Goal: Task Accomplishment & Management: Manage account settings

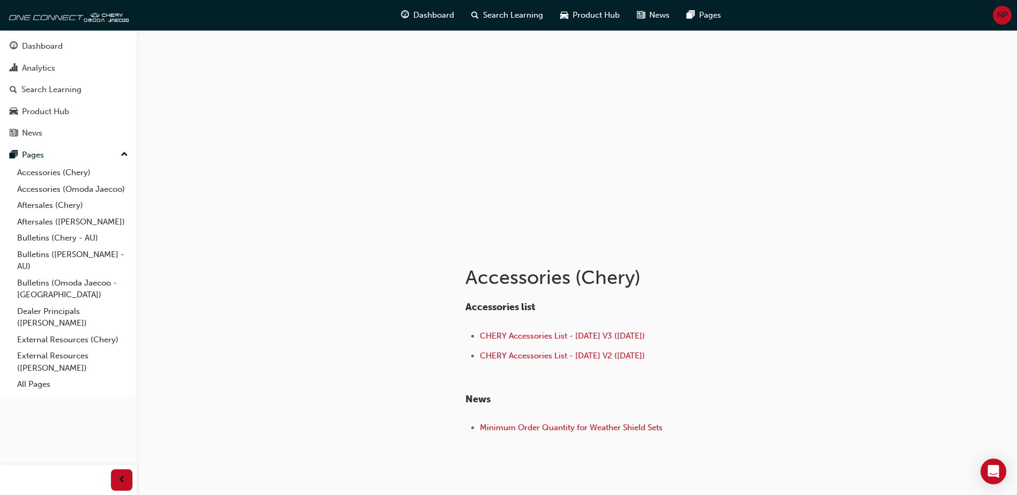
click at [1000, 13] on span "NP" at bounding box center [1002, 15] width 11 height 12
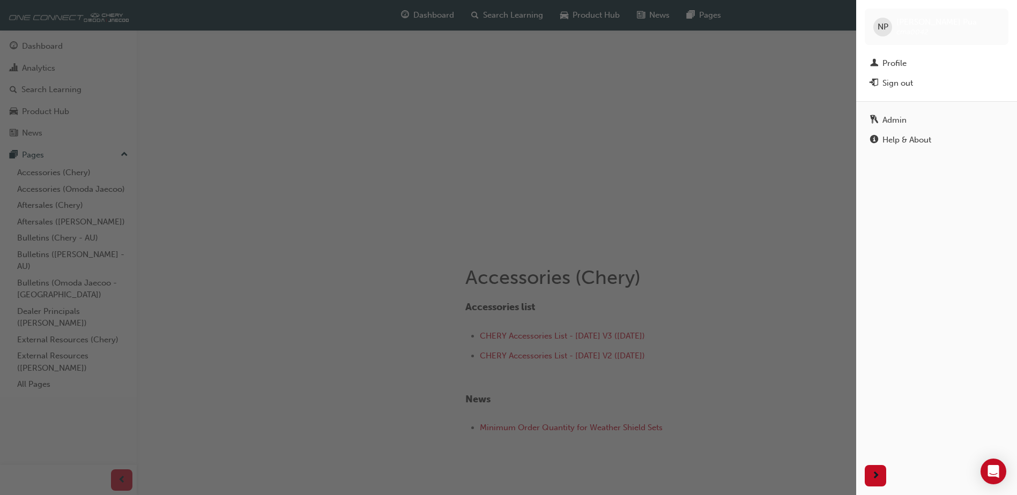
click at [1000, 13] on div "NP [PERSON_NAME] cma0042" at bounding box center [937, 27] width 144 height 36
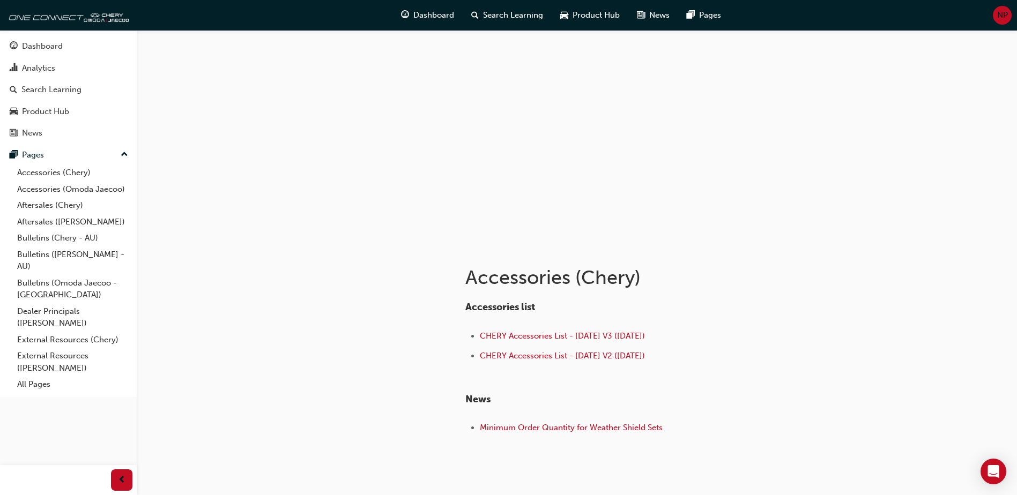
click at [1003, 15] on span "NP" at bounding box center [1002, 15] width 11 height 12
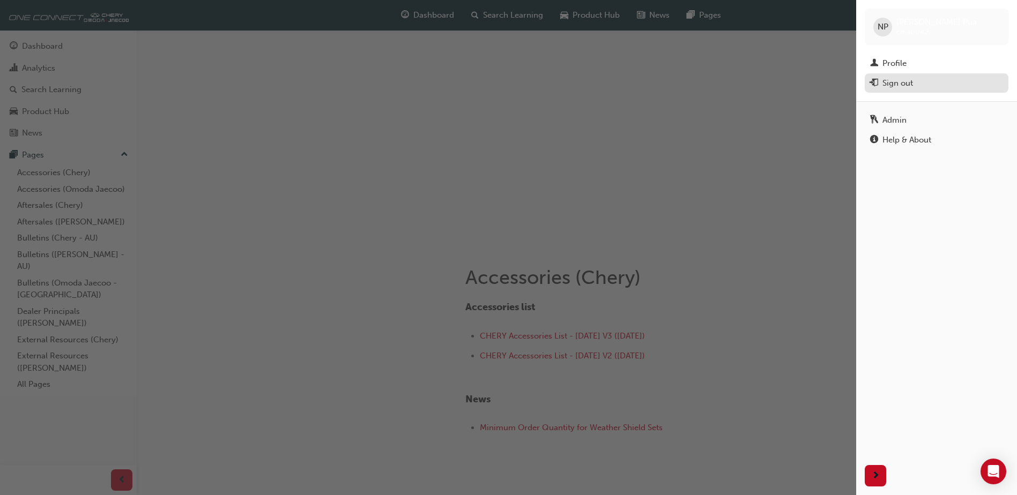
click at [901, 84] on div "Sign out" at bounding box center [897, 83] width 31 height 12
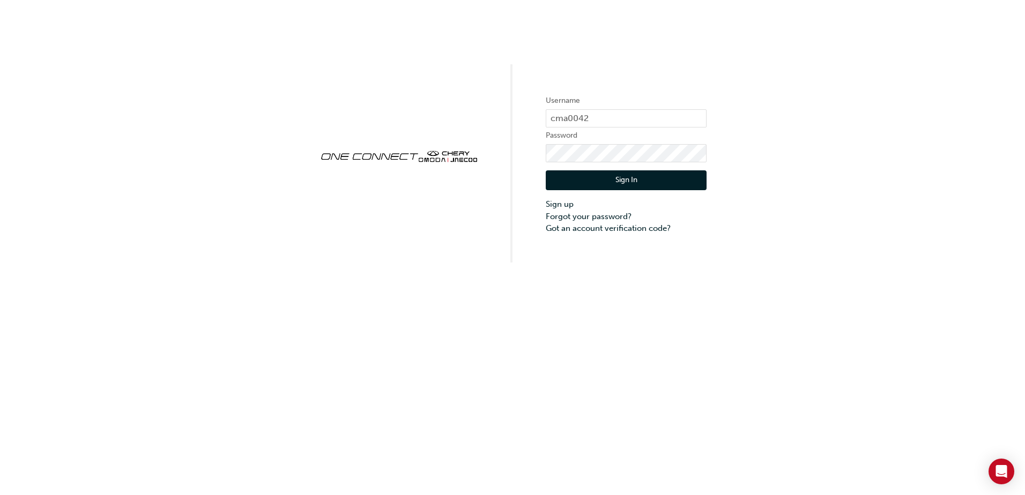
click at [826, 137] on div "Username cma0042 Password Sign In Sign up Forgot your password? Got an account …" at bounding box center [512, 131] width 1025 height 263
click at [613, 116] on input "cma0042" at bounding box center [626, 118] width 161 height 18
drag, startPoint x: 652, startPoint y: 120, endPoint x: 461, endPoint y: 122, distance: 190.3
click at [461, 122] on div "Username cma0042 Password Sign In Sign up Forgot your password? Got an account …" at bounding box center [512, 131] width 1025 height 263
paste input "85"
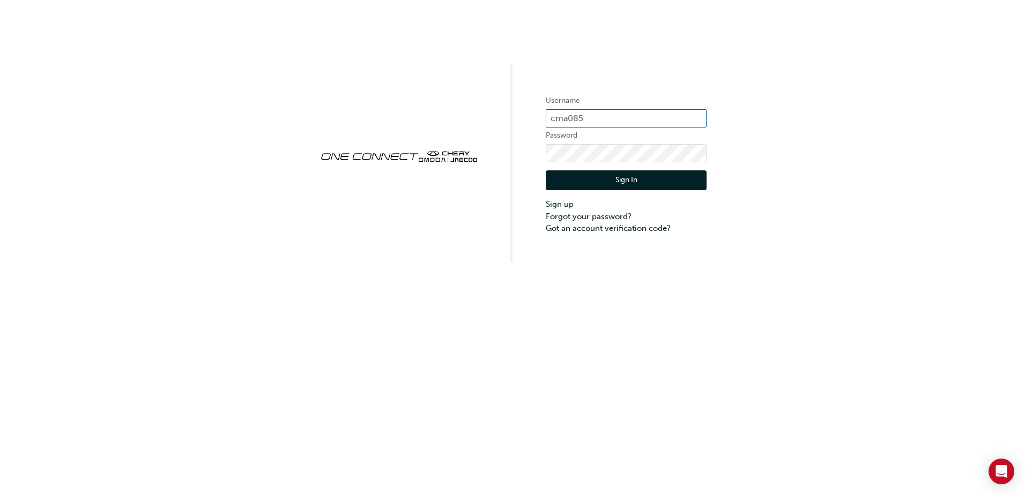
type input "cma085"
click at [502, 152] on div "Username cma085 Password Sign In Sign up Forgot your password? Got an account v…" at bounding box center [512, 131] width 1025 height 263
click at [964, 112] on div "Username cma085 Password Sign In Sign up Forgot your password? Got an account v…" at bounding box center [512, 131] width 1025 height 263
click at [651, 181] on button "Sign In" at bounding box center [626, 180] width 161 height 20
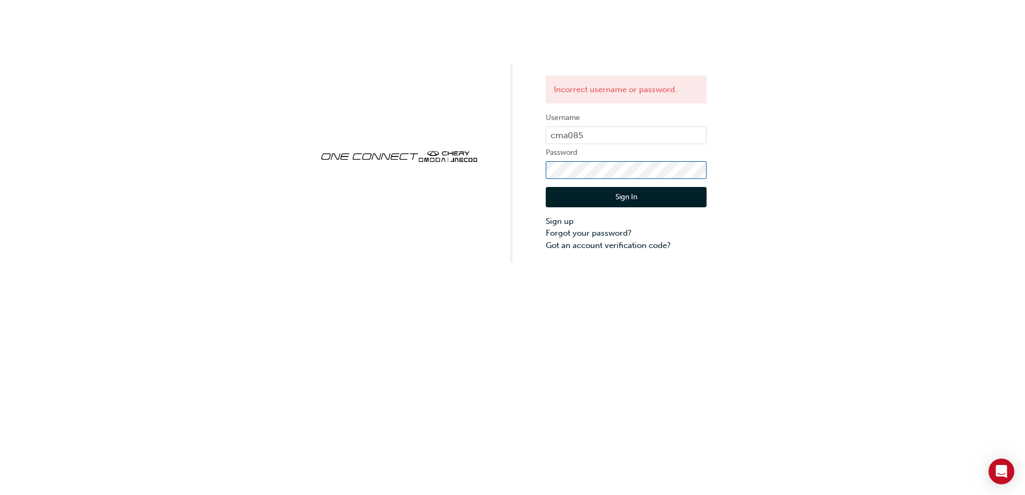
click at [495, 165] on div "Incorrect username or password. Username cma085 Password Sign In Sign up Forgot…" at bounding box center [512, 131] width 1025 height 263
drag, startPoint x: 886, startPoint y: 158, endPoint x: 850, endPoint y: 169, distance: 38.5
click at [886, 158] on div "Incorrect username or password. Username cma085 Password Sign In Sign up Forgot…" at bounding box center [512, 131] width 1025 height 263
click at [634, 197] on button "Sign In" at bounding box center [626, 197] width 161 height 20
click at [788, 177] on div "Incorrect username or password. Username cma085 Password Sign In Sign up Forgot…" at bounding box center [512, 131] width 1025 height 263
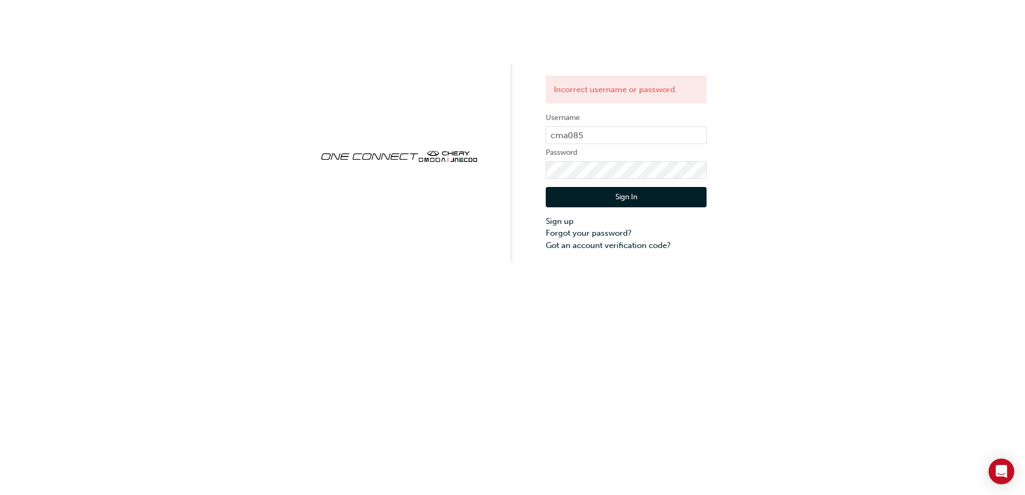
click at [883, 293] on div "Incorrect username or password. Username cma085 Password Sign In Sign up Forgot…" at bounding box center [512, 247] width 1025 height 495
click at [872, 250] on div "Incorrect username or password. Username cma085 Password Sign In Sign up Forgot…" at bounding box center [512, 131] width 1025 height 263
click at [437, 169] on div "Incorrect username or password. Username cma085 Password Sign In Sign up Forgot…" at bounding box center [512, 131] width 1025 height 263
click at [921, 192] on div "Incorrect username or password. Username cma085 Password Sign In Sign up Forgot…" at bounding box center [512, 131] width 1025 height 263
click at [681, 197] on button "Sign In" at bounding box center [626, 197] width 161 height 20
